Goal: Navigation & Orientation: Find specific page/section

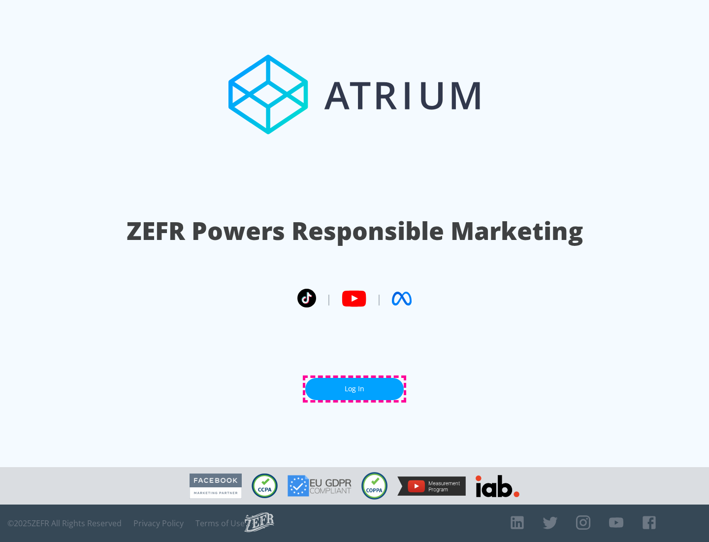
click at [355, 389] on link "Log In" at bounding box center [354, 389] width 99 height 22
